Goal: Task Accomplishment & Management: Use online tool/utility

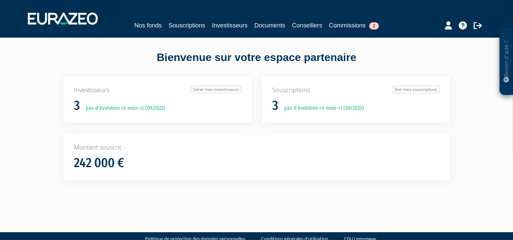
scroll to position [14, 0]
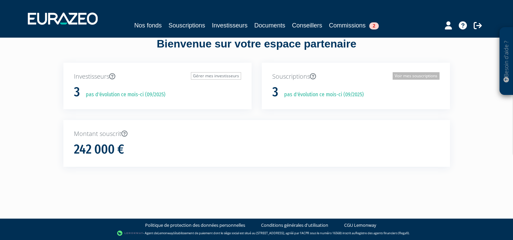
click at [415, 76] on link "Voir mes souscriptions" at bounding box center [416, 75] width 47 height 7
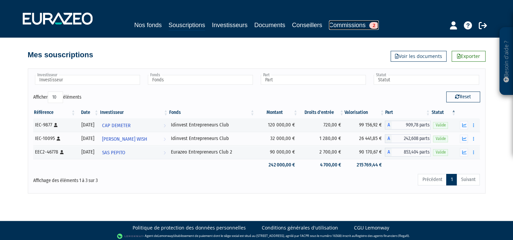
click at [346, 25] on link "Commissions 2" at bounding box center [354, 24] width 50 height 9
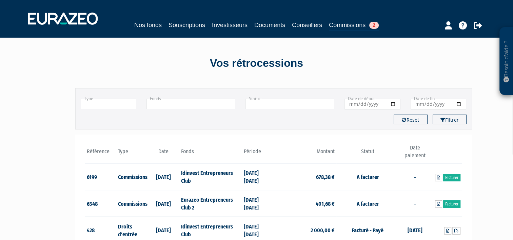
scroll to position [102, 0]
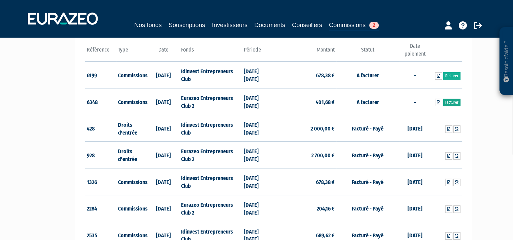
click at [453, 104] on link "Facturer" at bounding box center [451, 102] width 17 height 7
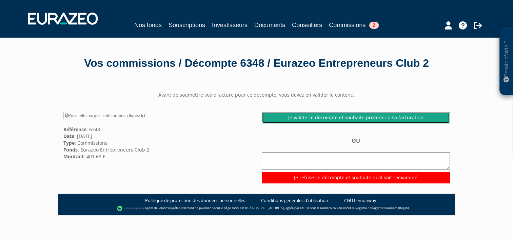
click at [357, 123] on link "Je valide ce décompte et souhaite procéder à sa facturation" at bounding box center [356, 118] width 188 height 12
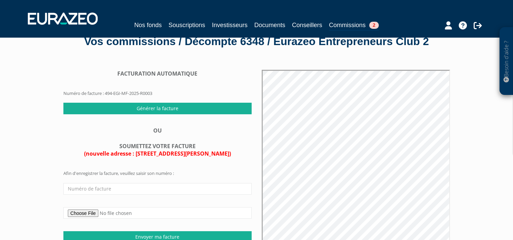
scroll to position [34, 0]
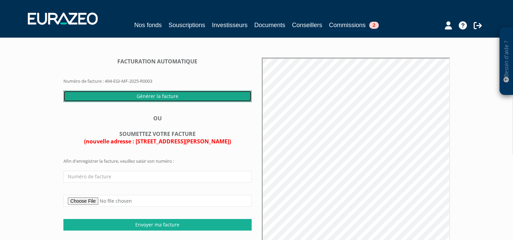
click at [186, 102] on input "Générer la facture" at bounding box center [157, 97] width 188 height 12
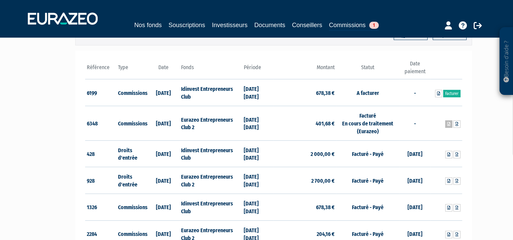
scroll to position [68, 0]
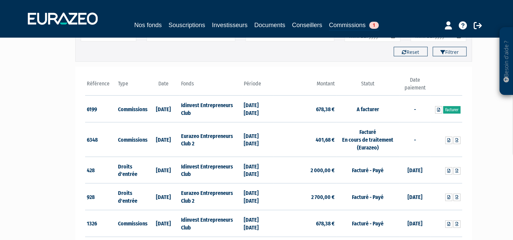
click at [451, 108] on link "Facturer" at bounding box center [451, 109] width 17 height 7
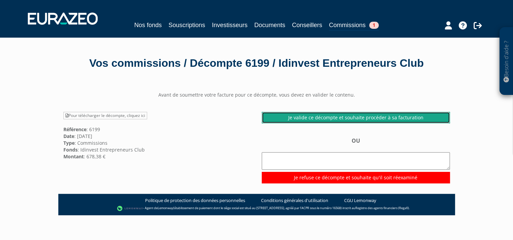
click at [377, 115] on link "Je valide ce décompte et souhaite procéder à sa facturation" at bounding box center [356, 118] width 188 height 12
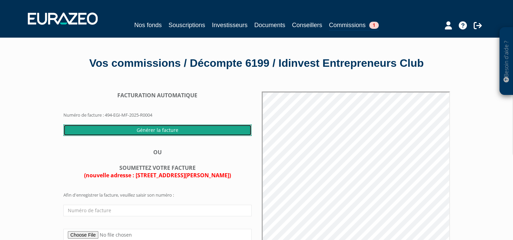
click at [199, 130] on input "Générer la facture" at bounding box center [157, 130] width 188 height 12
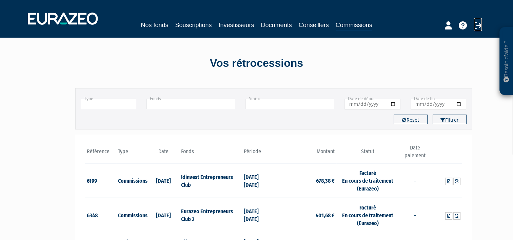
click at [474, 25] on icon at bounding box center [478, 25] width 8 height 8
